Goal: Task Accomplishment & Management: Complete application form

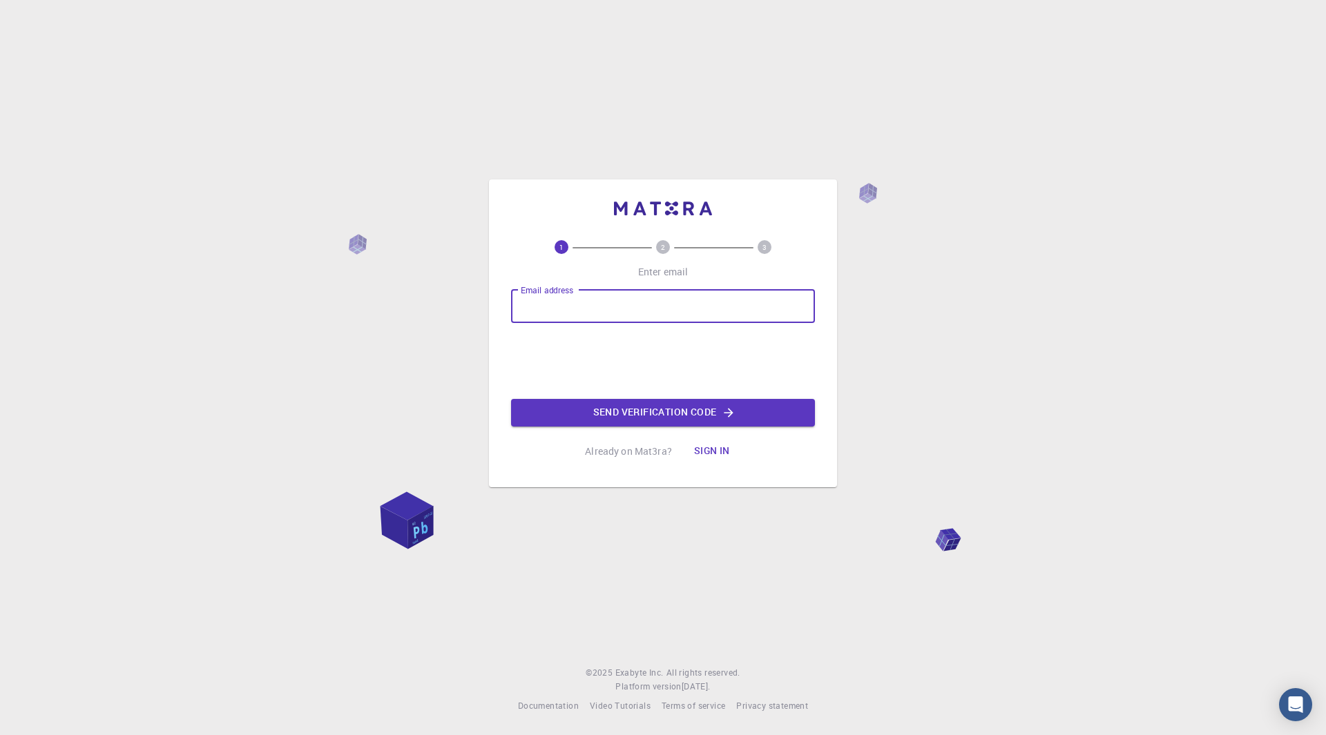
click at [568, 307] on input "Email address" at bounding box center [663, 306] width 304 height 33
click at [578, 307] on input "de.iva0706" at bounding box center [663, 306] width 304 height 33
paste input "@"
click at [519, 309] on input "@" at bounding box center [663, 306] width 304 height 33
click at [588, 307] on input "de.iva0706@" at bounding box center [663, 306] width 304 height 33
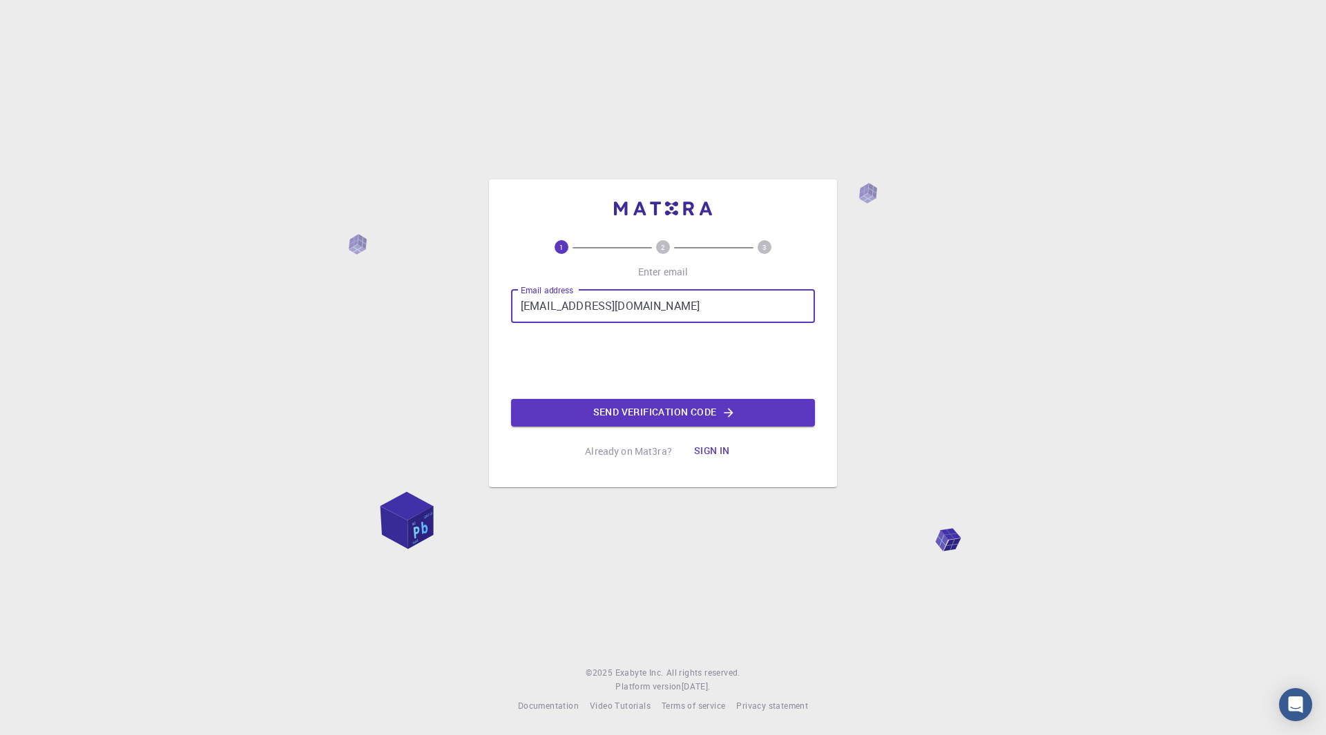
type input "[EMAIL_ADDRESS][DOMAIN_NAME]"
click at [604, 408] on button "Send verification code" at bounding box center [663, 413] width 304 height 28
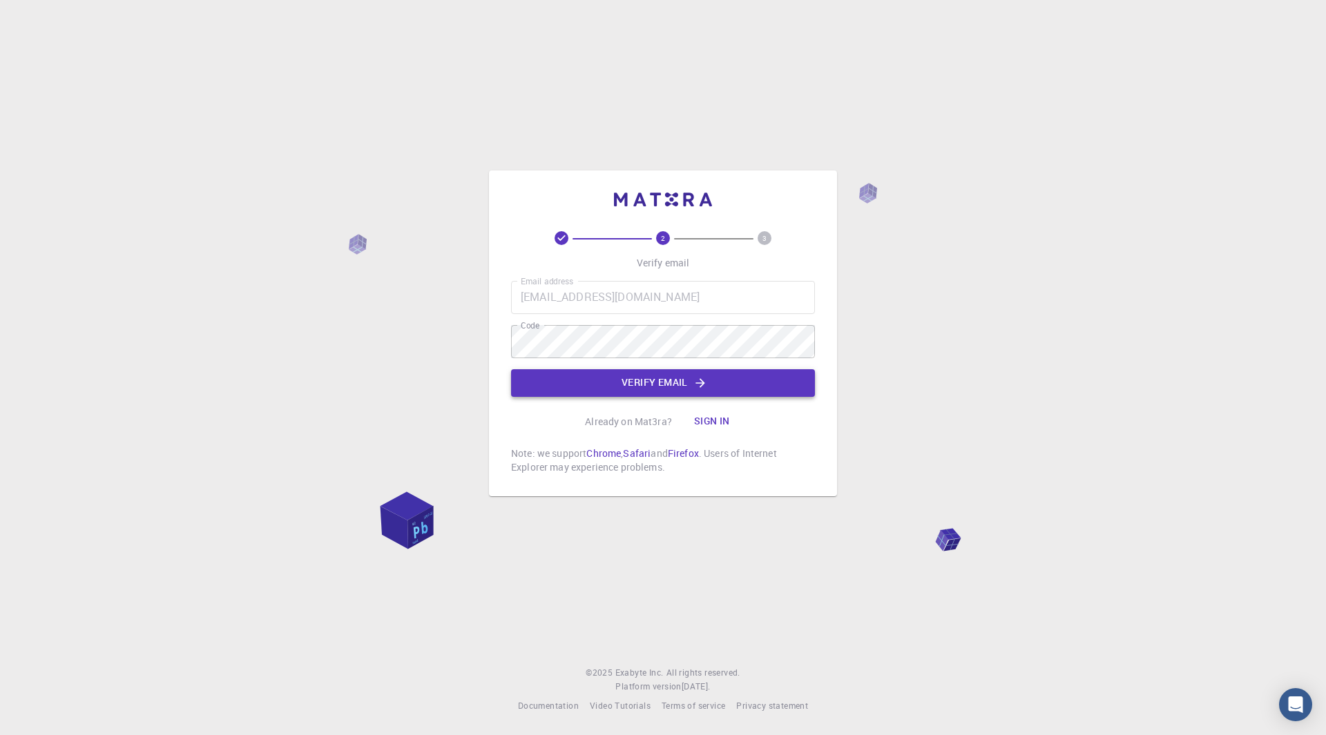
click at [668, 378] on button "Verify email" at bounding box center [663, 383] width 304 height 28
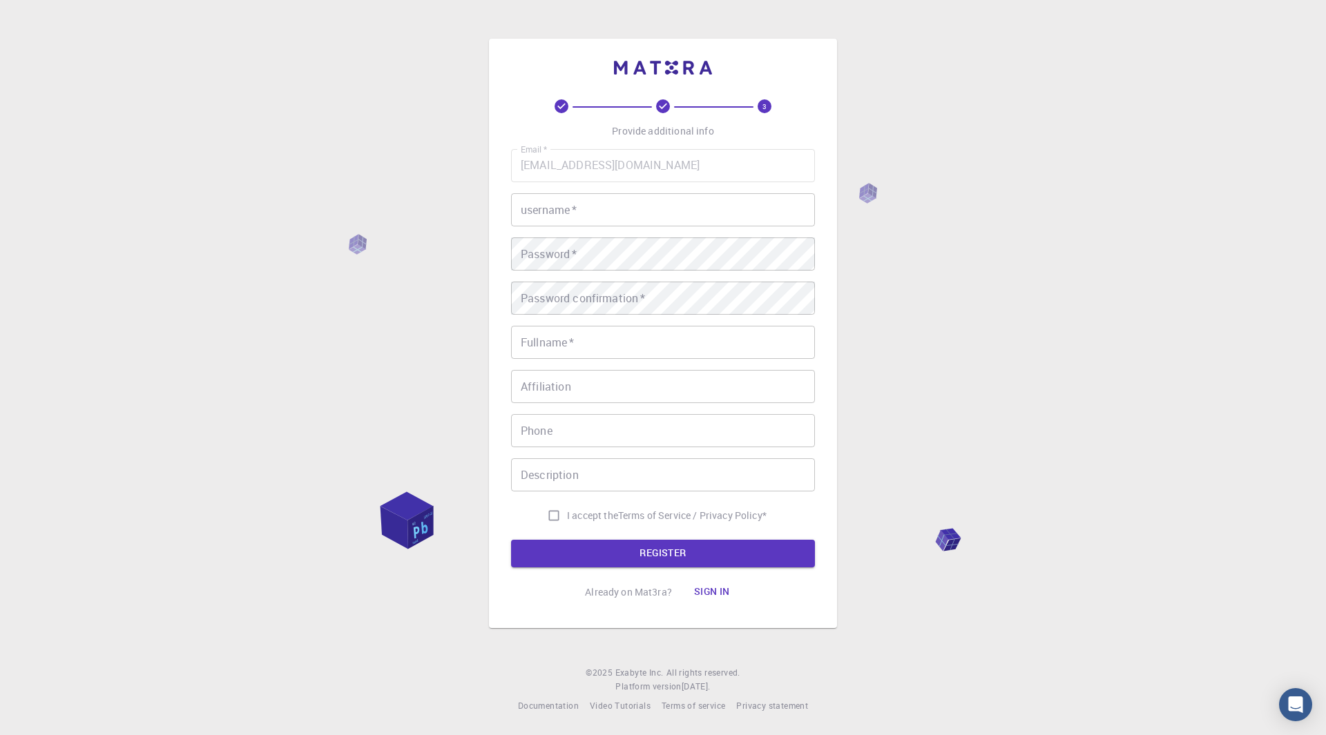
click at [518, 200] on input "username   *" at bounding box center [663, 209] width 304 height 33
type input "iva"
click at [616, 339] on input "Fullname   *" at bounding box center [663, 342] width 304 height 33
type input "[PERSON_NAME]"
type input "0997656737"
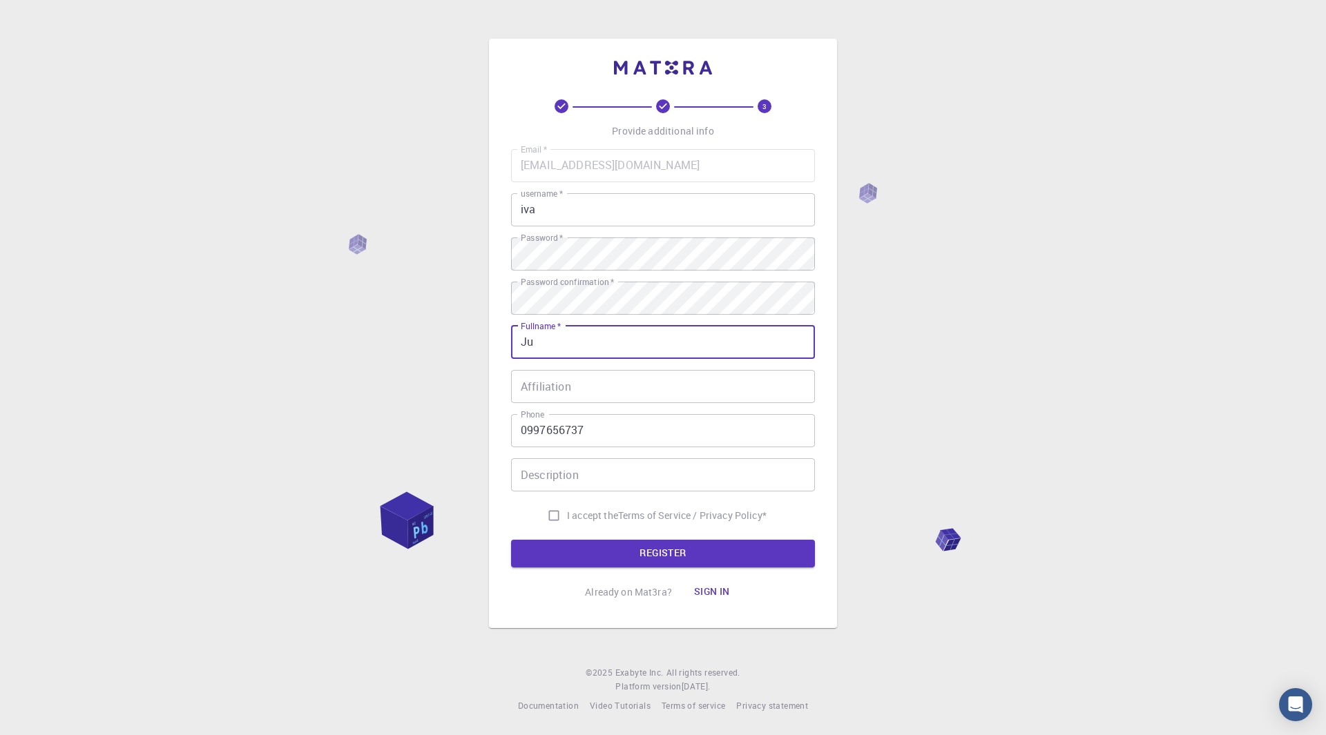
type input "J"
type input "Iva Debeljuh"
click at [590, 427] on input "0997656737" at bounding box center [663, 430] width 304 height 33
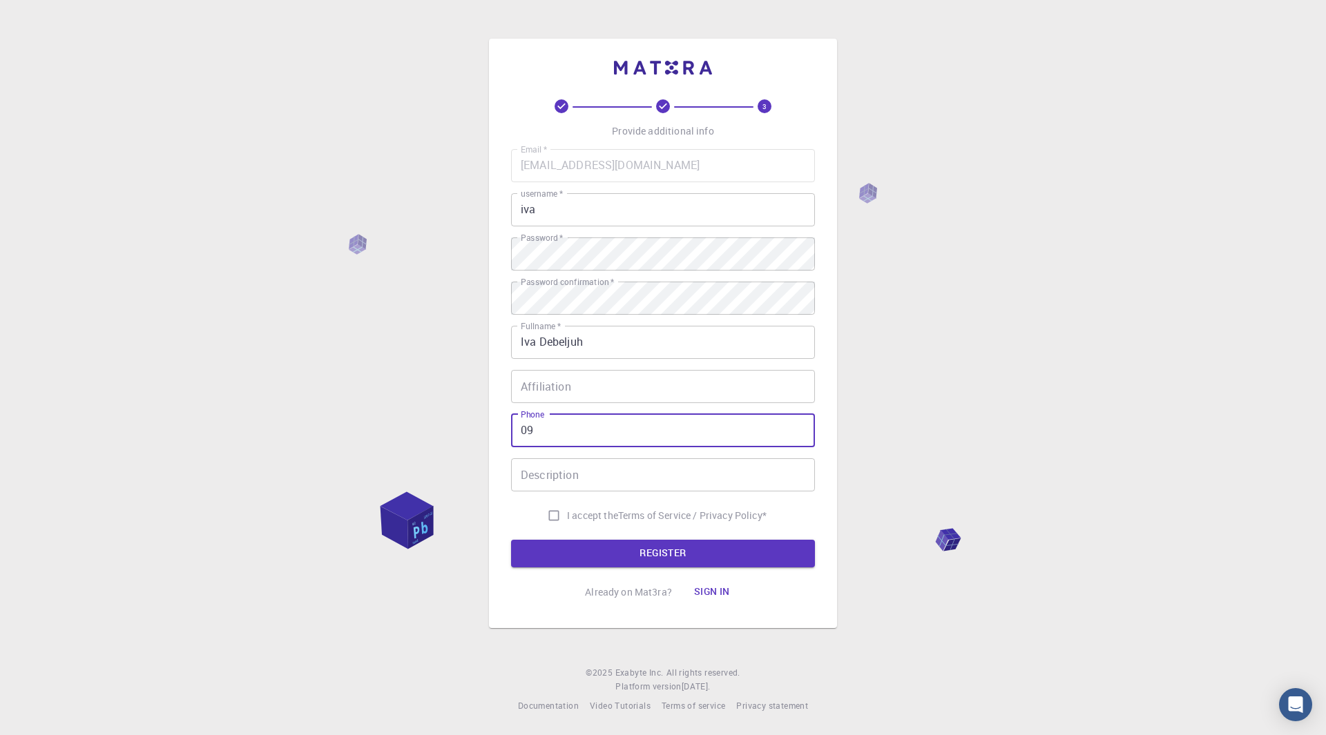
type input "0"
type input "0992773778"
click at [550, 508] on input "I accept the Terms of Service / Privacy Policy *" at bounding box center [554, 516] width 26 height 26
checkbox input "true"
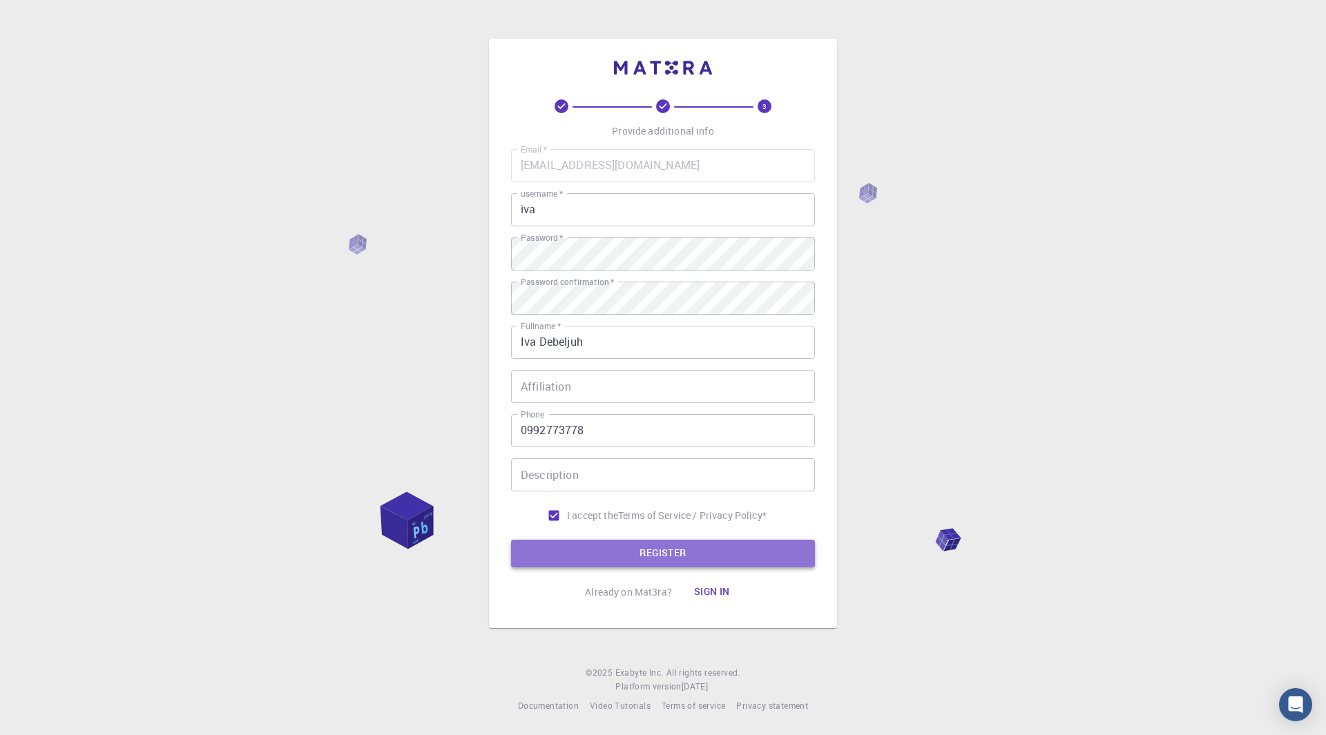
click at [591, 550] on button "REGISTER" at bounding box center [663, 554] width 304 height 28
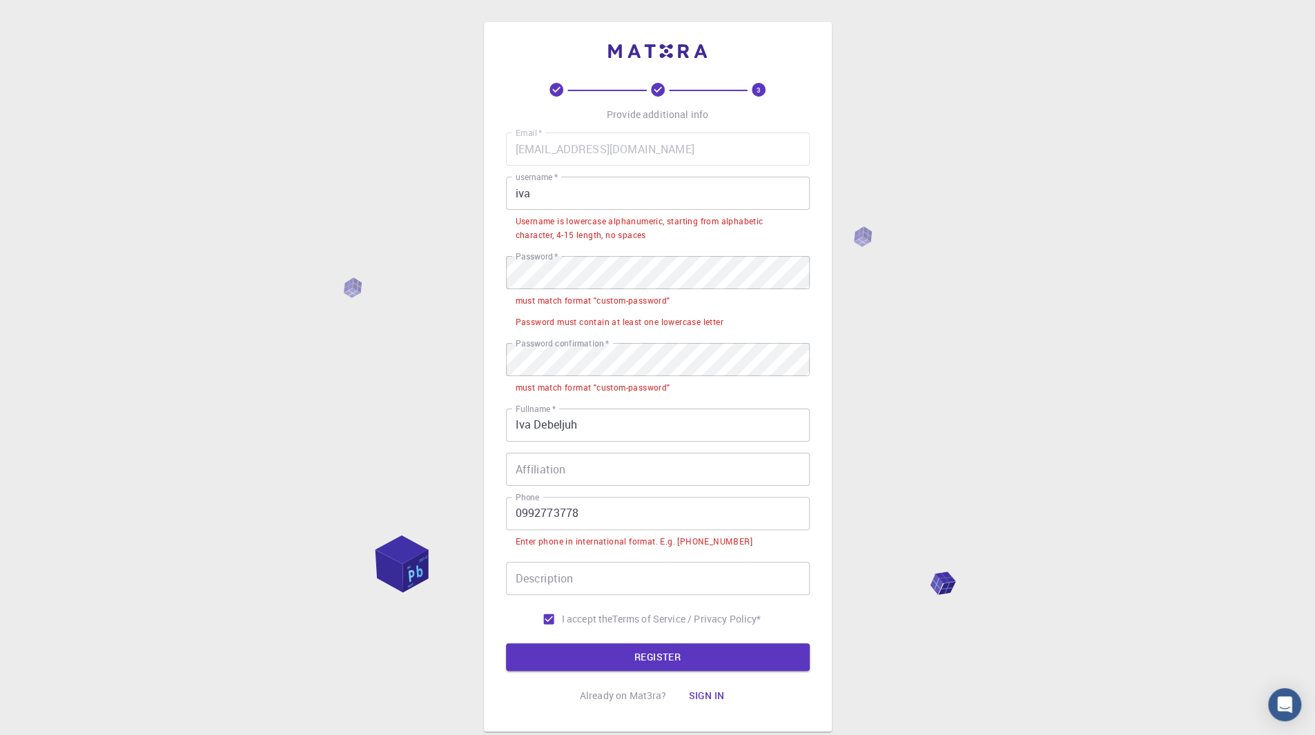
click at [517, 512] on input "0992773778" at bounding box center [658, 513] width 304 height 33
click at [523, 510] on input "0992773778" at bounding box center [658, 513] width 304 height 33
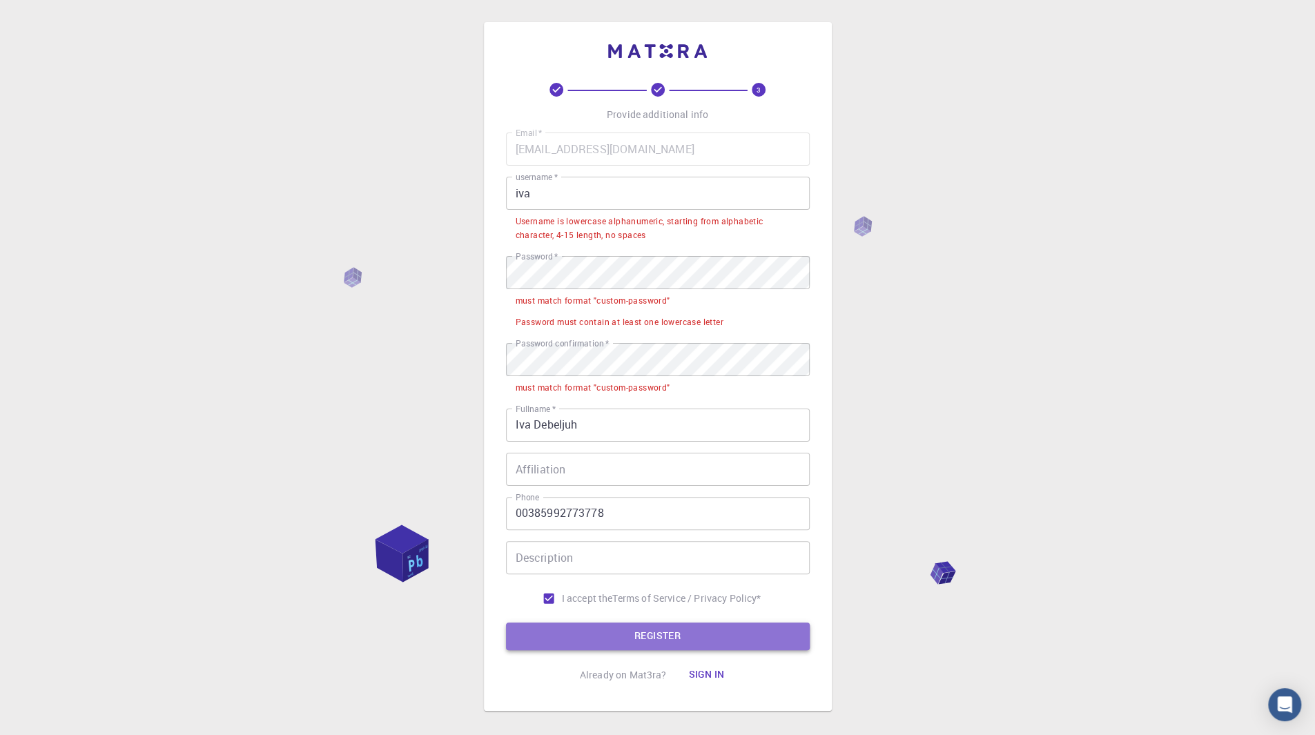
drag, startPoint x: 585, startPoint y: 628, endPoint x: 557, endPoint y: 641, distance: 31.2
click at [557, 641] on button "REGISTER" at bounding box center [658, 637] width 304 height 28
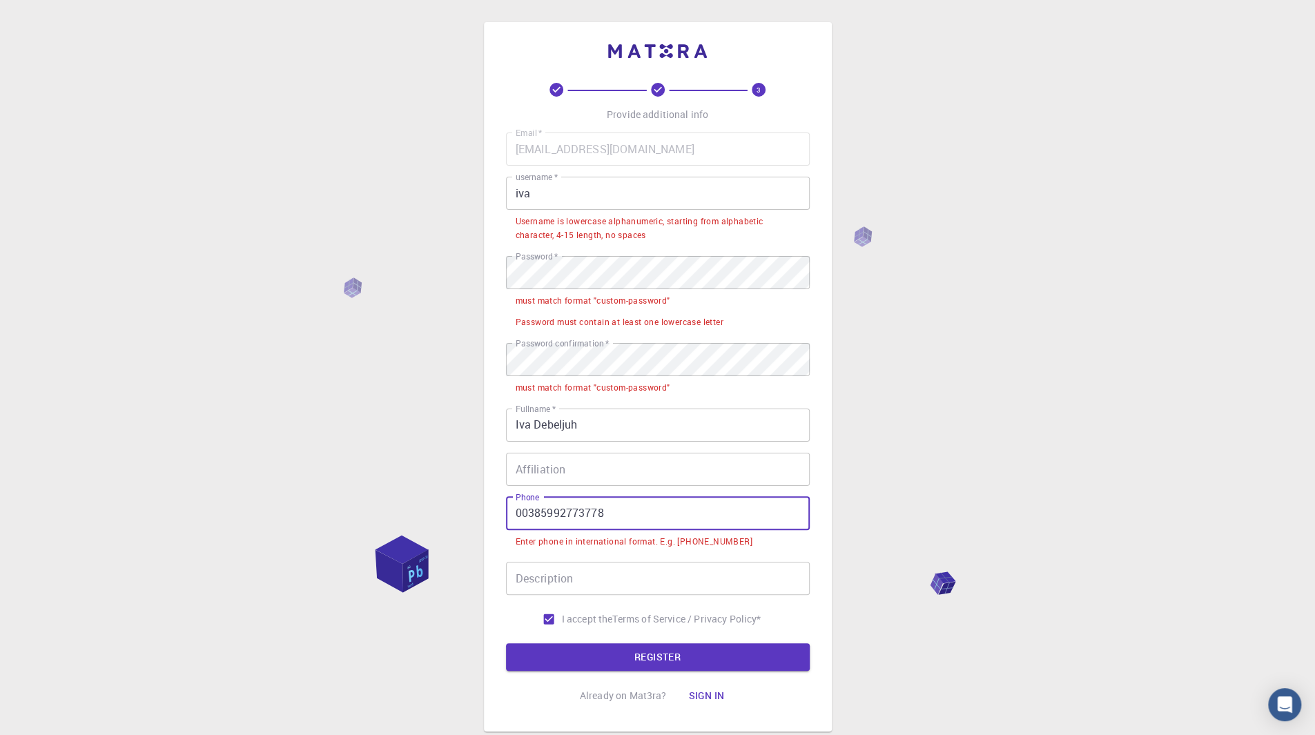
click at [528, 514] on input "00385992773778" at bounding box center [658, 513] width 304 height 33
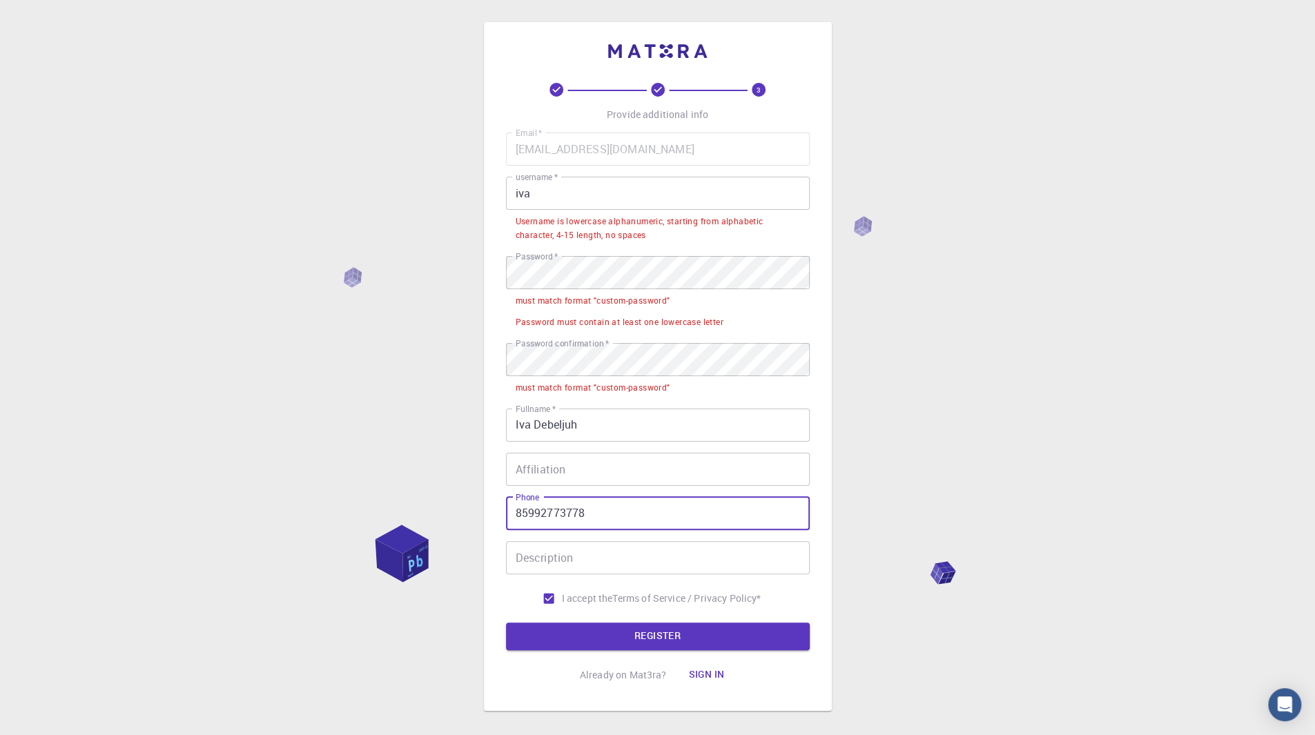
click at [528, 514] on input "85992773778" at bounding box center [658, 513] width 304 height 33
type input "[PHONE_NUMBER]"
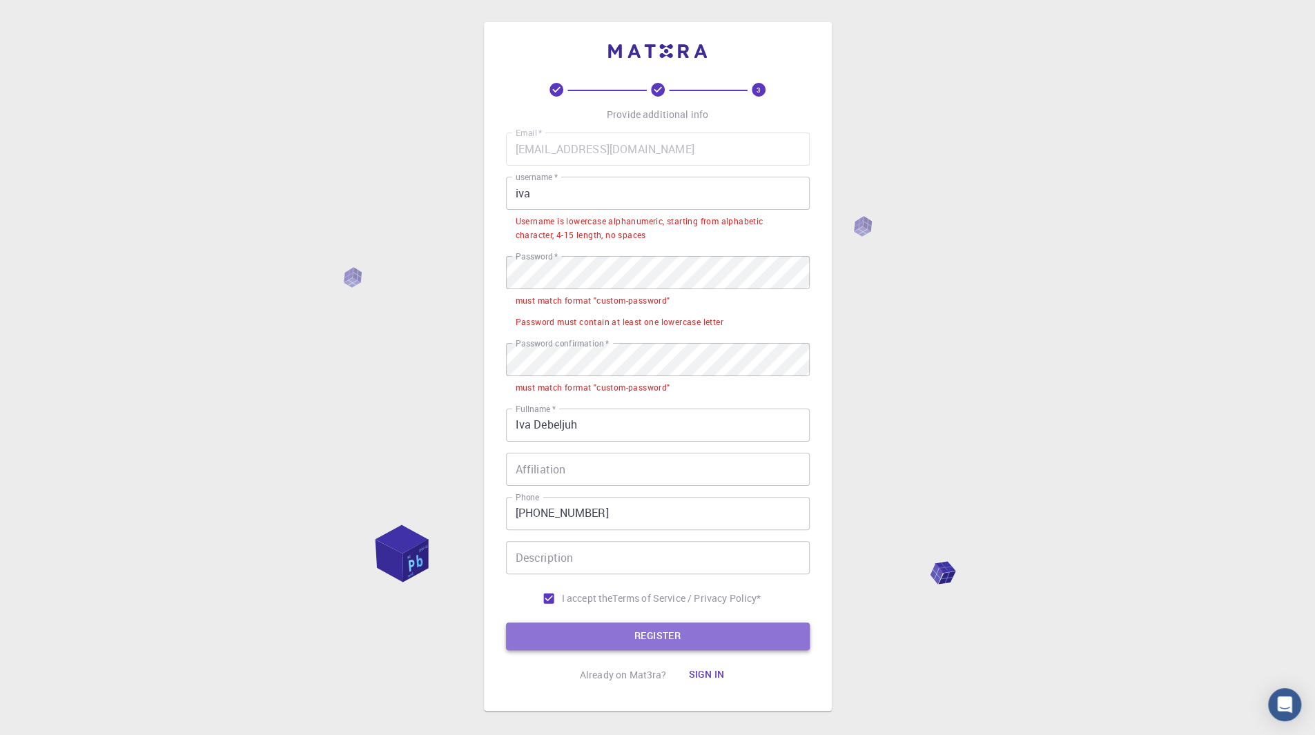
click at [688, 629] on button "REGISTER" at bounding box center [658, 637] width 304 height 28
click at [669, 625] on button "REGISTER" at bounding box center [658, 637] width 304 height 28
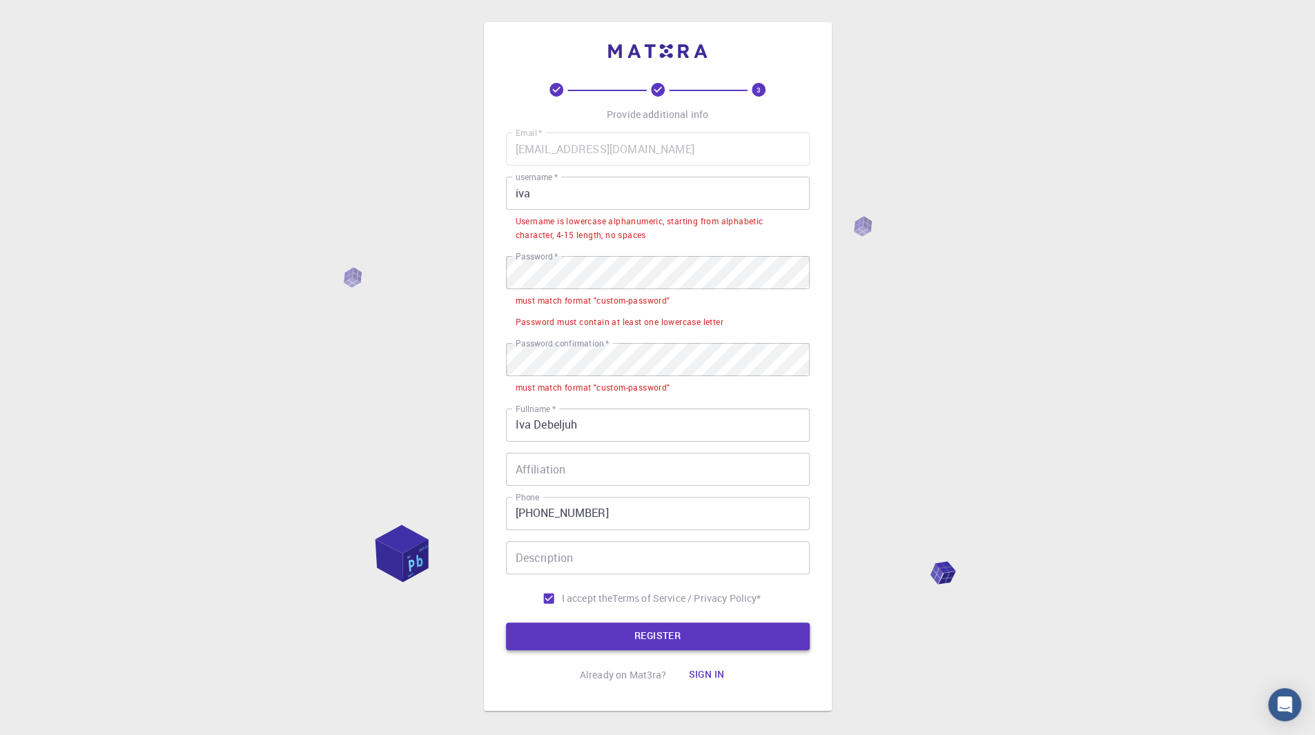
click at [669, 625] on button "REGISTER" at bounding box center [658, 637] width 304 height 28
